Goal: Check status: Check status

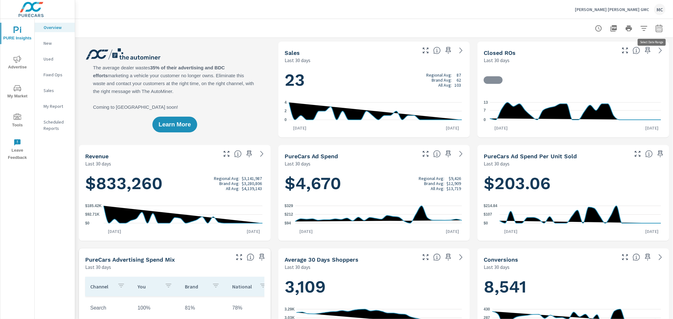
click at [655, 29] on icon "button" at bounding box center [659, 29] width 8 height 8
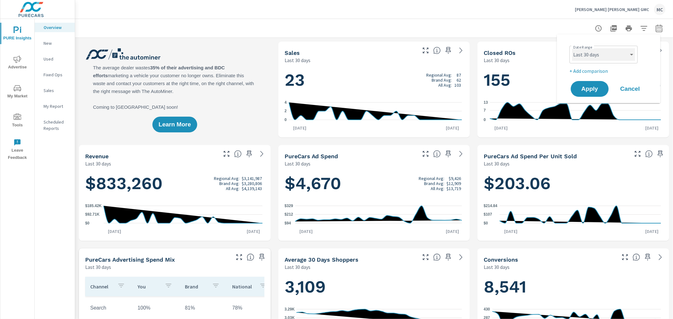
click at [610, 52] on select "Custom [DATE] Last week Last 7 days Last 14 days Last 30 days Last 45 days Last…" at bounding box center [603, 54] width 63 height 13
click at [572, 48] on select "Custom [DATE] Last week Last 7 days Last 14 days Last 30 days Last 45 days Last…" at bounding box center [603, 54] width 63 height 13
select select "Last month"
click at [589, 91] on span "Apply" at bounding box center [589, 89] width 26 height 6
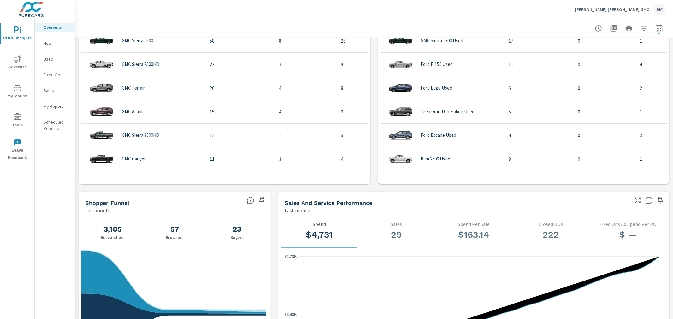
scroll to position [753, 0]
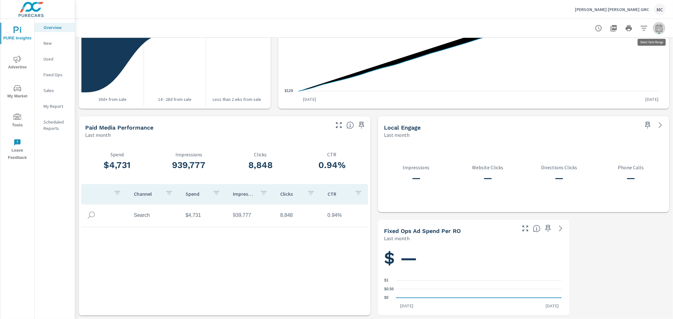
click at [652, 26] on button "button" at bounding box center [658, 28] width 13 height 13
select select "Last month"
click at [652, 26] on button "button" at bounding box center [658, 28] width 13 height 13
click at [642, 26] on button "button" at bounding box center [643, 28] width 13 height 13
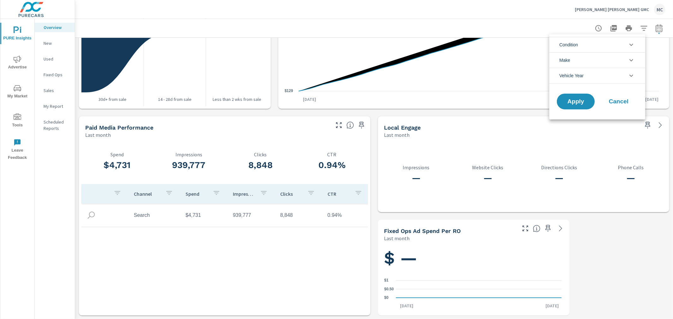
click at [642, 26] on div at bounding box center [336, 159] width 673 height 319
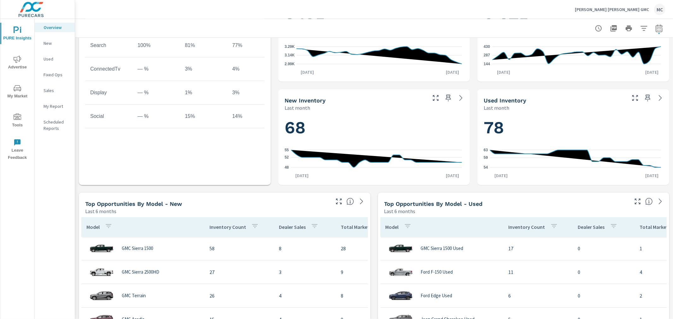
scroll to position [0, 0]
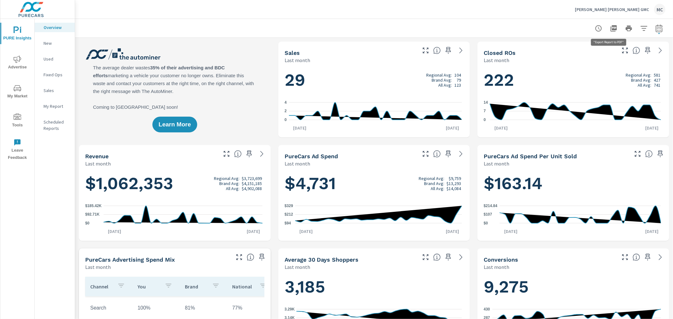
click at [609, 29] on icon "button" at bounding box center [613, 29] width 8 height 8
